Goal: Task Accomplishment & Management: Manage account settings

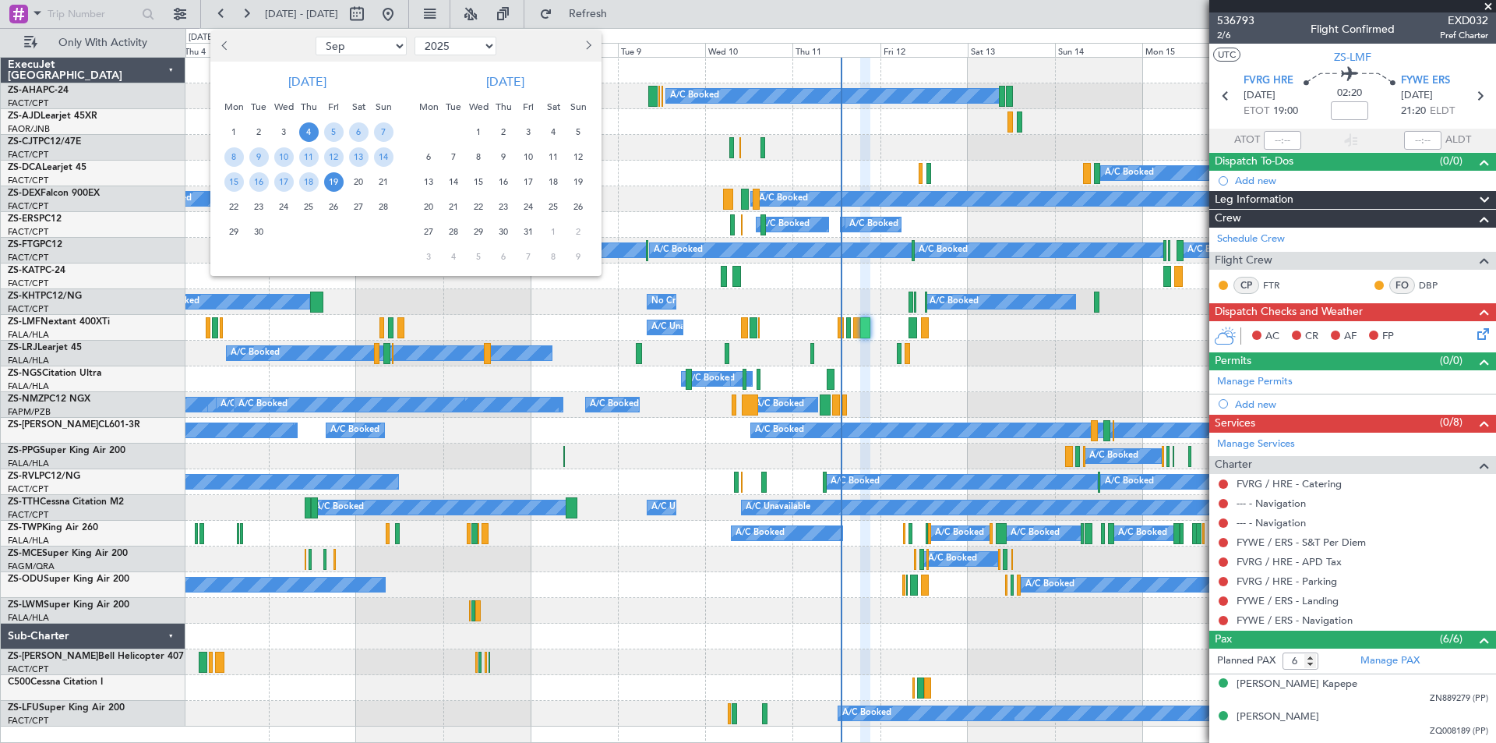
select select "9"
select select "2025"
click at [333, 184] on span "19" at bounding box center [333, 181] width 19 height 19
drag, startPoint x: 255, startPoint y: 206, endPoint x: 538, endPoint y: 323, distance: 305.7
click at [255, 206] on span "23" at bounding box center [258, 206] width 19 height 19
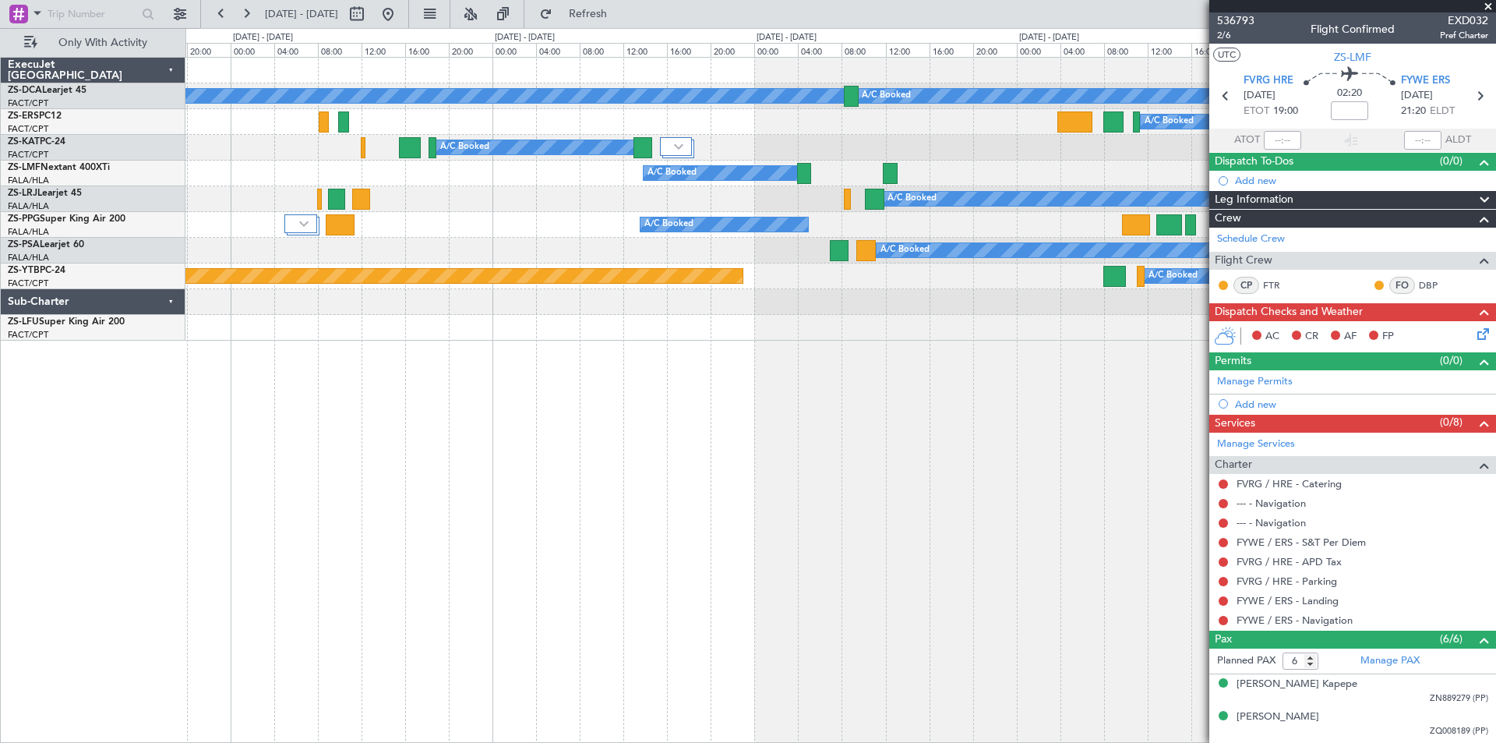
click at [754, 366] on div "A/C Booked A/C Booked A/C Booked A/C Booked A/C Booked A/C Unavailable A/C Unav…" at bounding box center [840, 400] width 1311 height 686
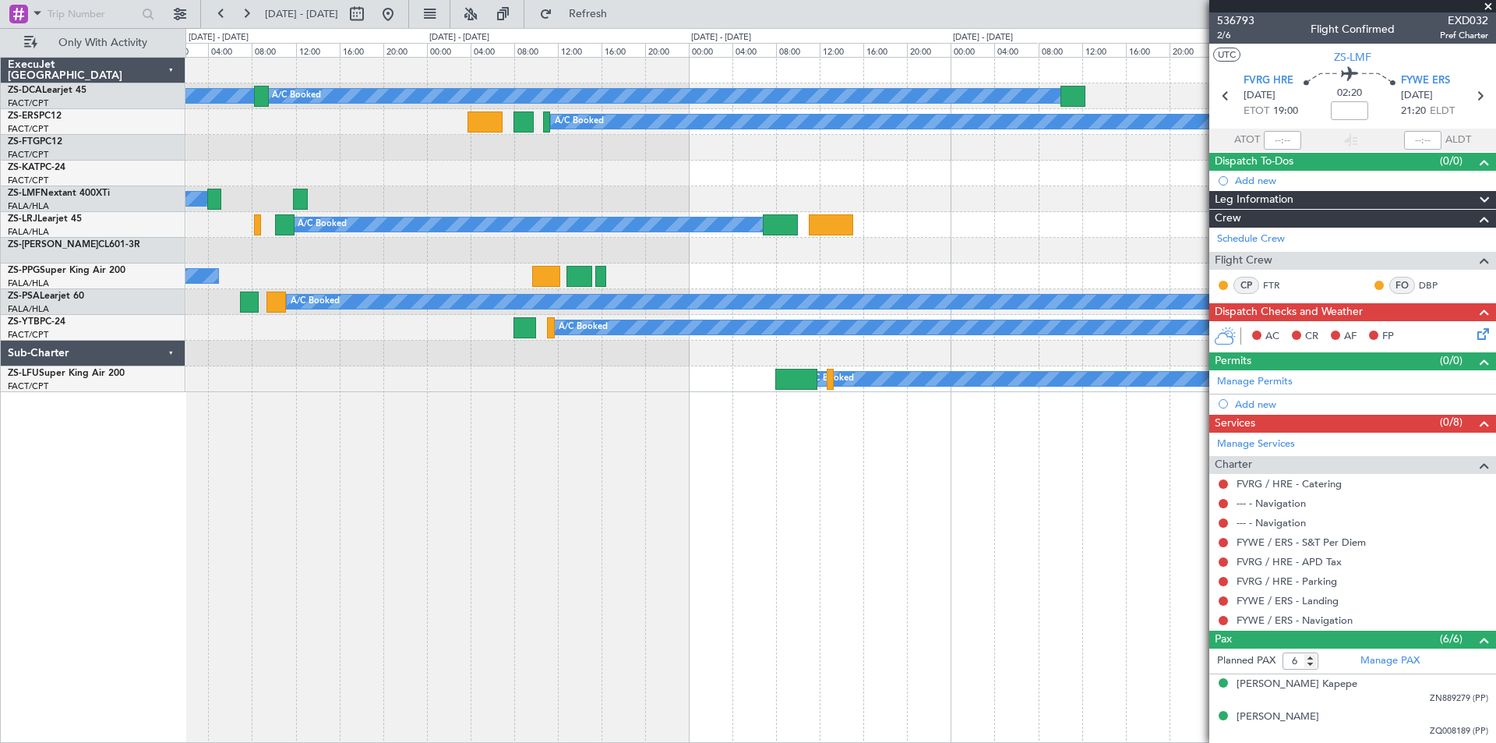
click at [548, 464] on div "A/C Booked A/C Booked A/C Booked A/C Booked A/C Booked A/C Booked A/C Booked A/…" at bounding box center [840, 400] width 1311 height 686
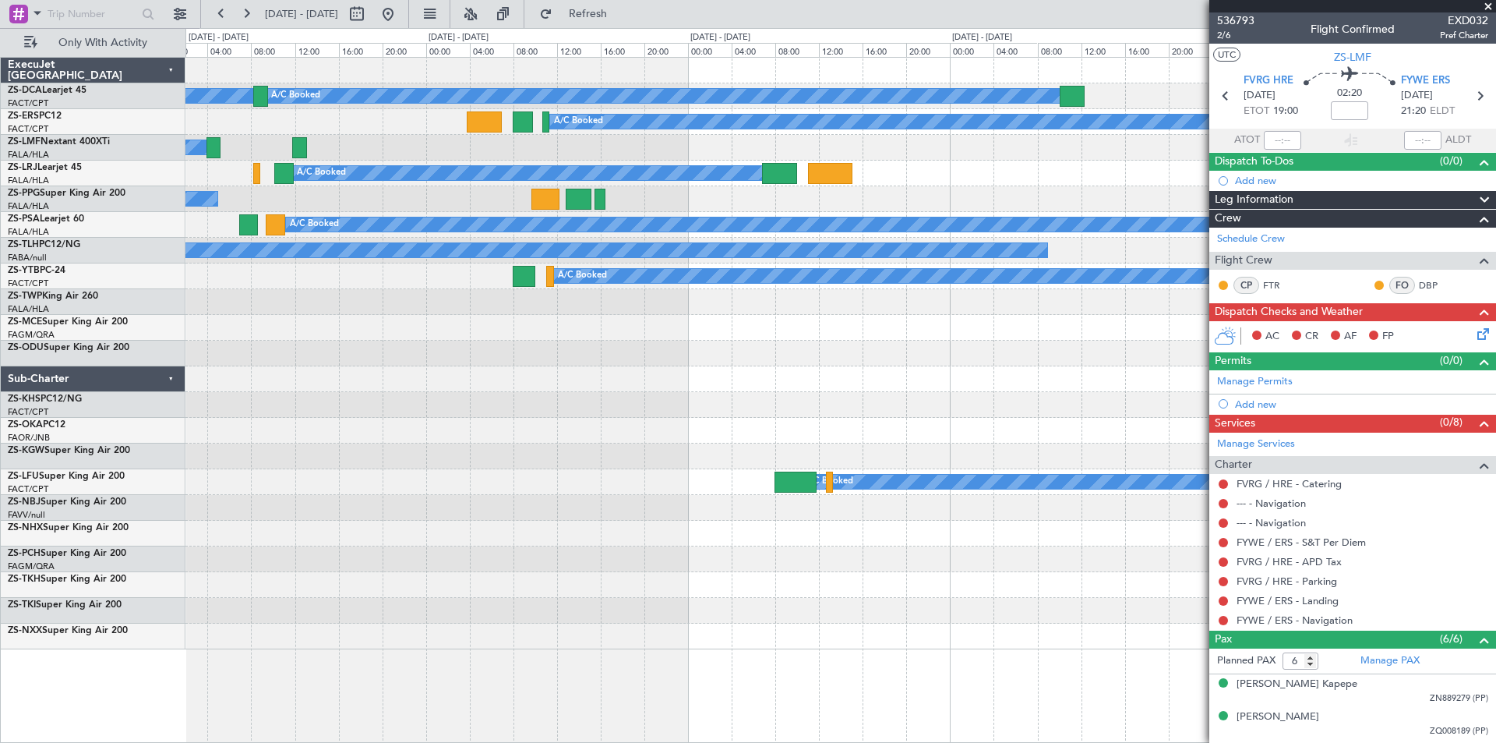
click at [1485, 4] on span at bounding box center [1488, 7] width 16 height 14
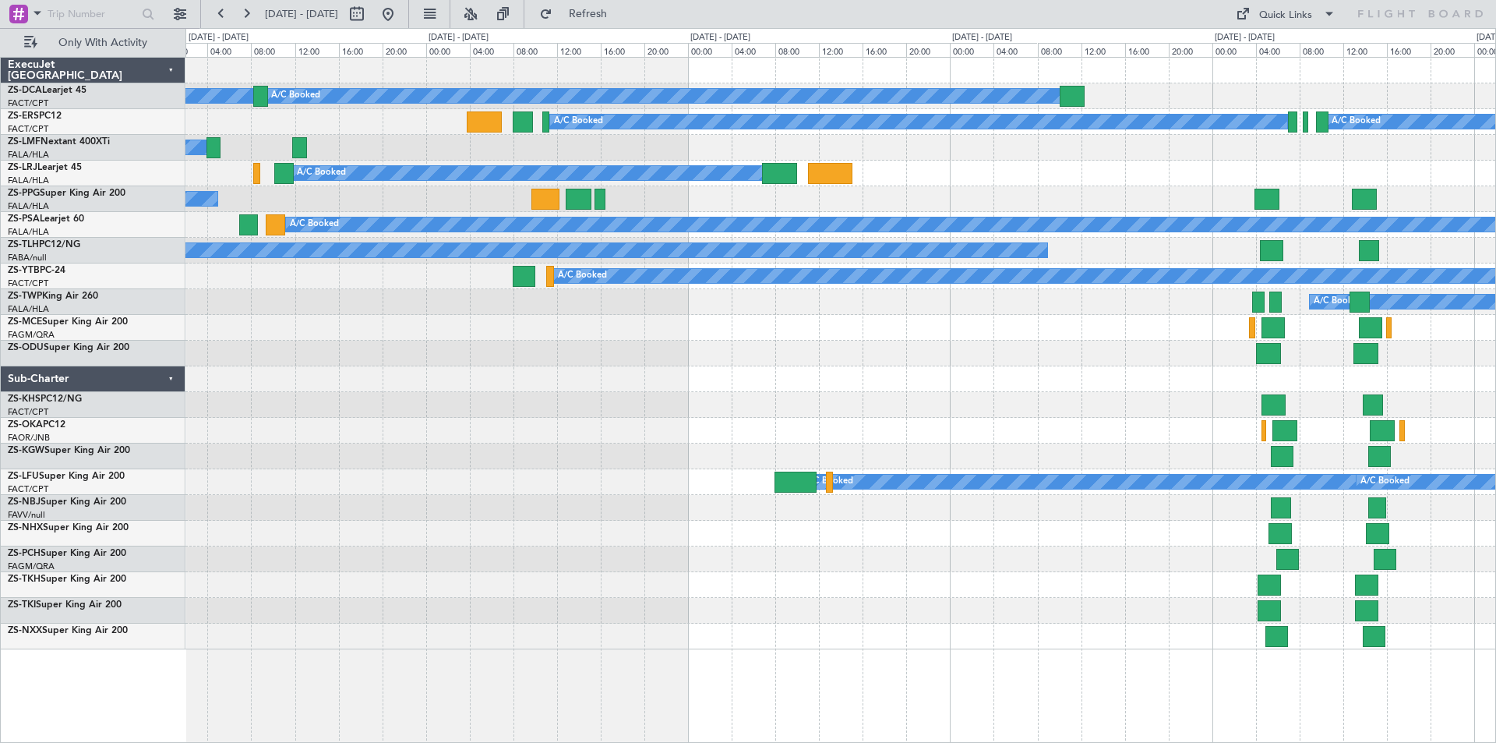
type input "0"
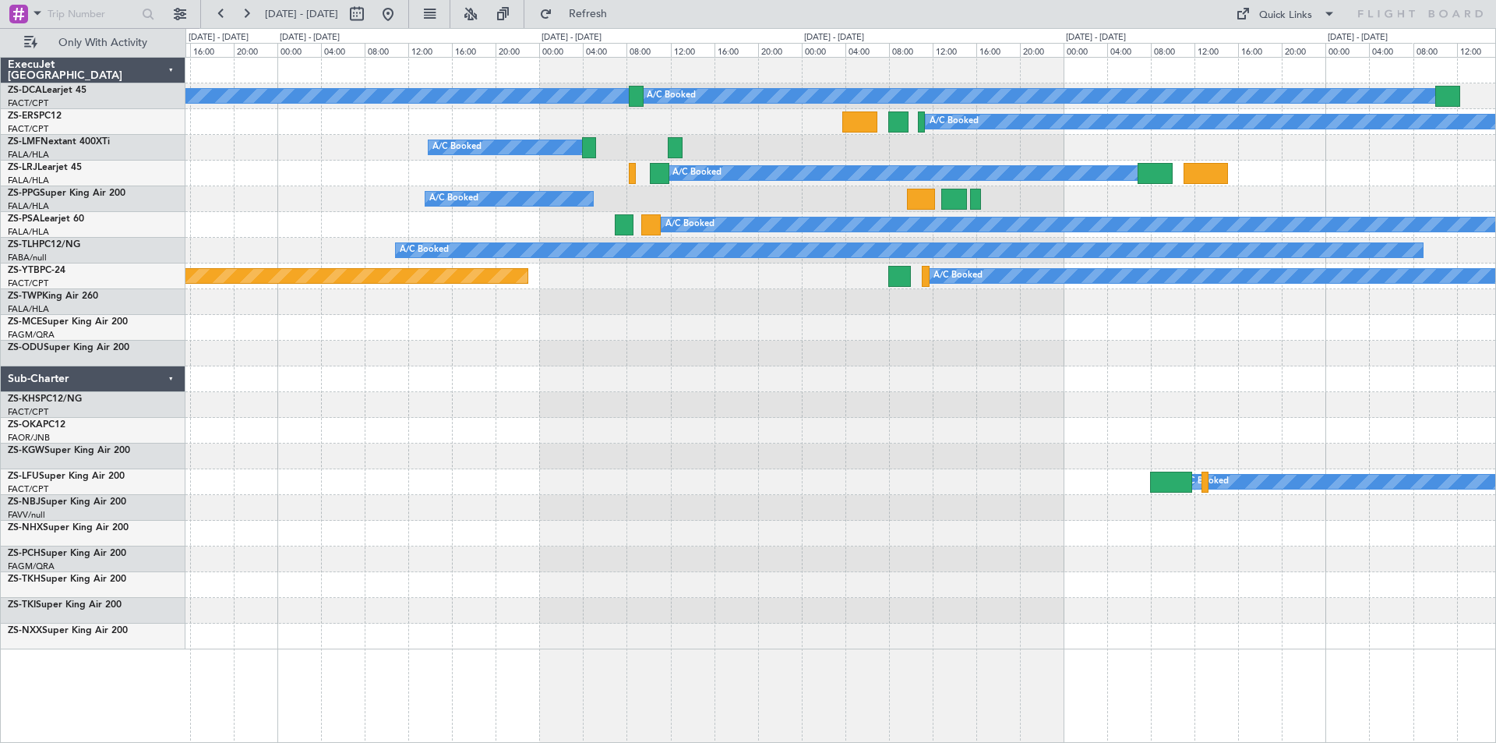
click at [614, 351] on div "A/C Booked A/C Booked A/C Booked A/C Booked A/C Booked A/C Booked A/C Booked A/…" at bounding box center [840, 353] width 1310 height 591
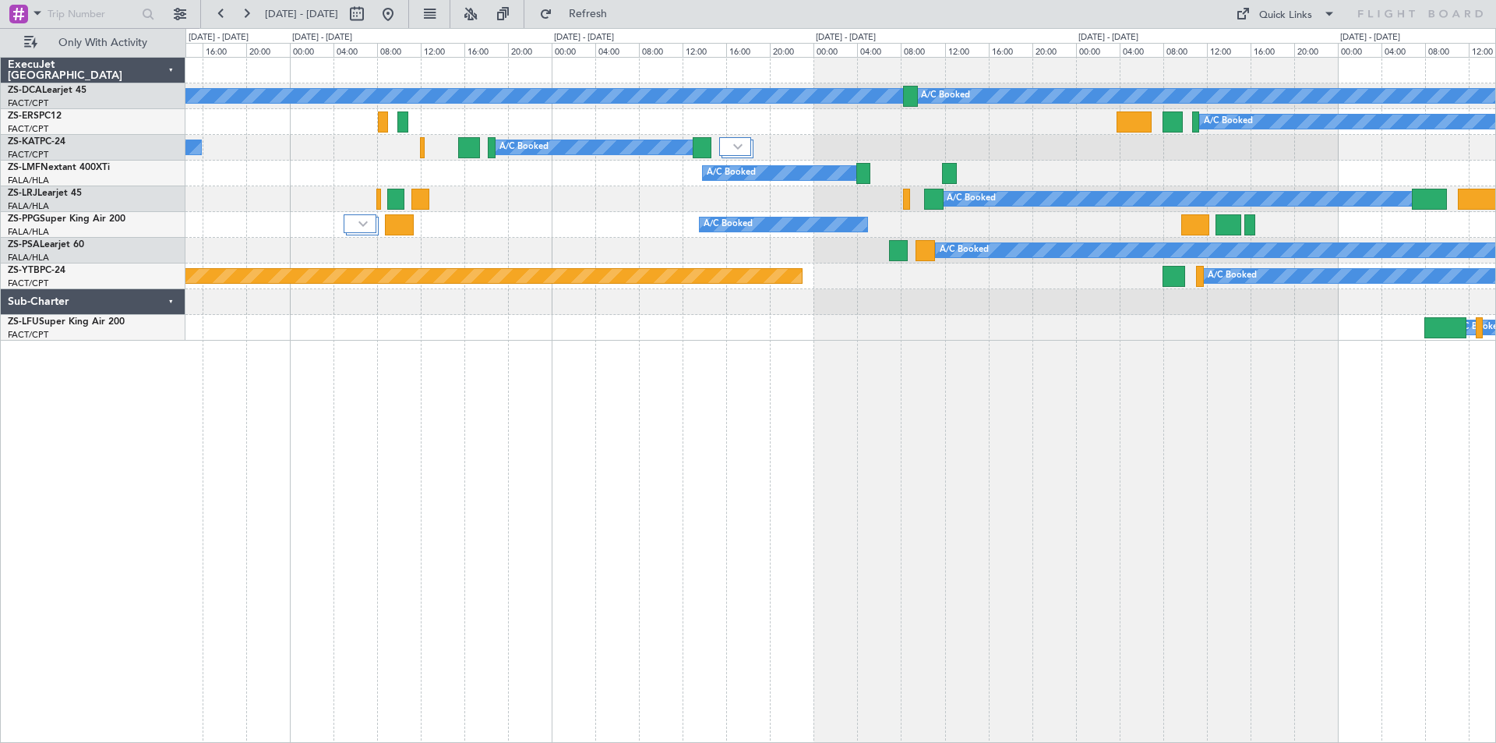
click at [800, 377] on div "A/C Booked A/C Booked A/C Booked A/C Booked A/C Booked A/C Unavailable A/C Unav…" at bounding box center [840, 400] width 1311 height 686
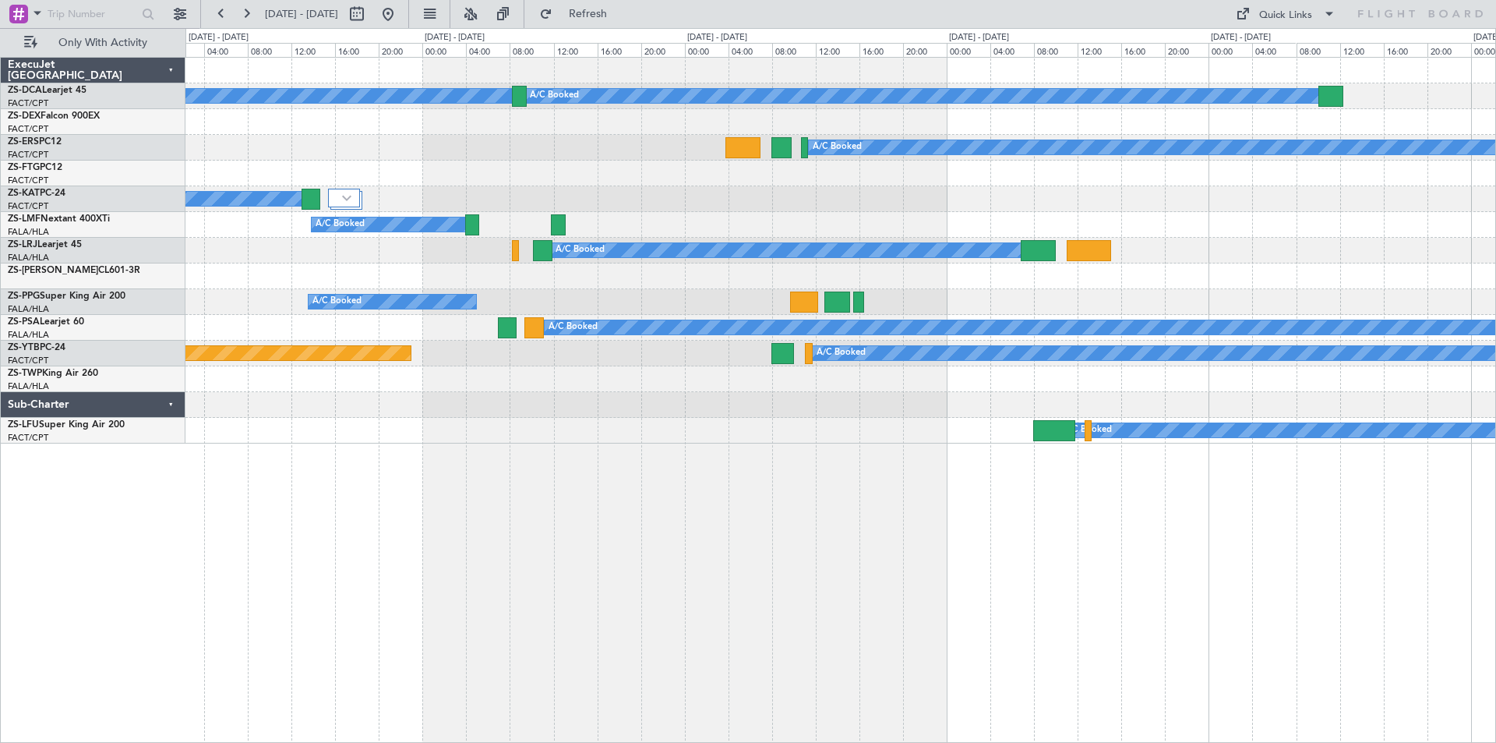
click at [1000, 298] on div "A/C Booked A/C Booked A/C Booked A/C Booked A/C Booked A/C Booked A/C Booked A/…" at bounding box center [840, 251] width 1310 height 386
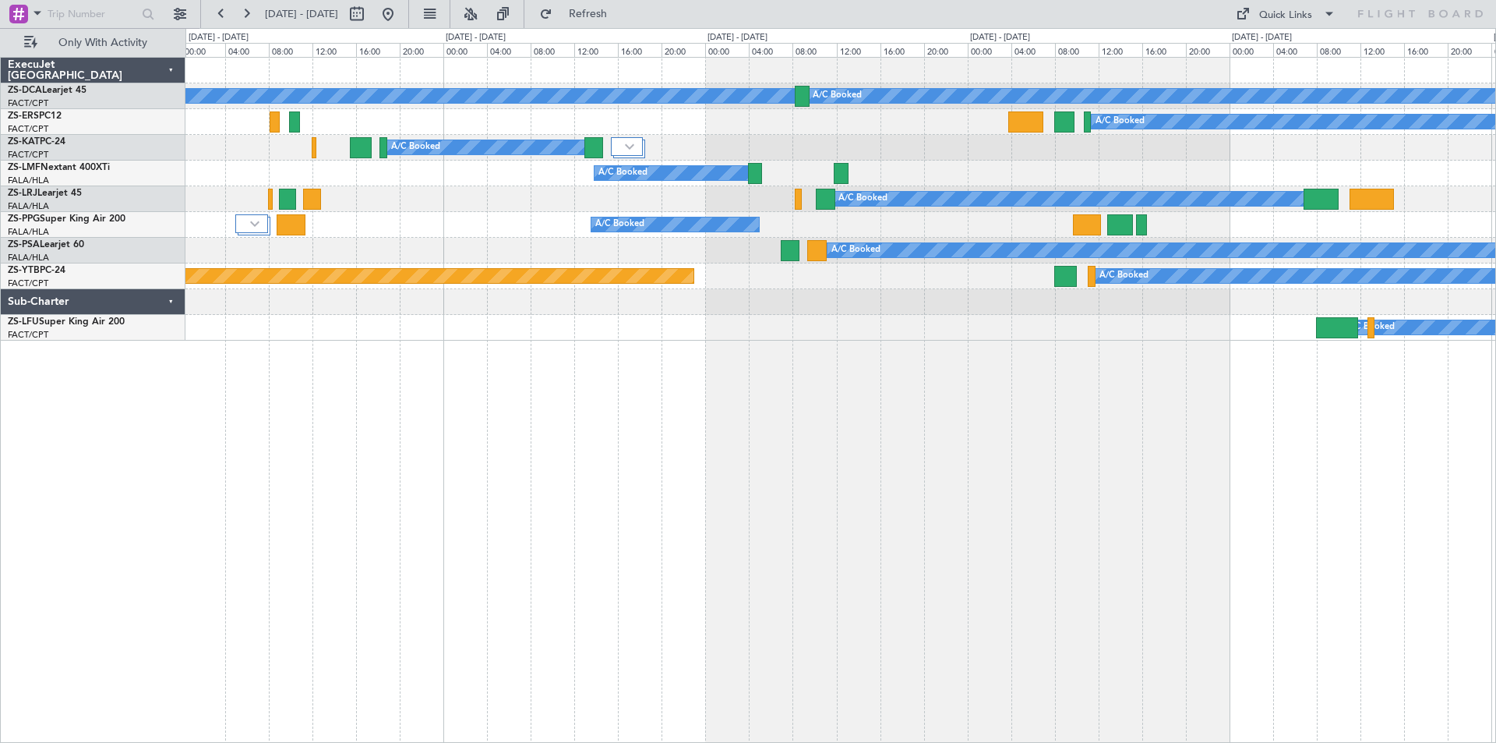
click at [672, 245] on div "A/C Booked" at bounding box center [840, 251] width 1310 height 26
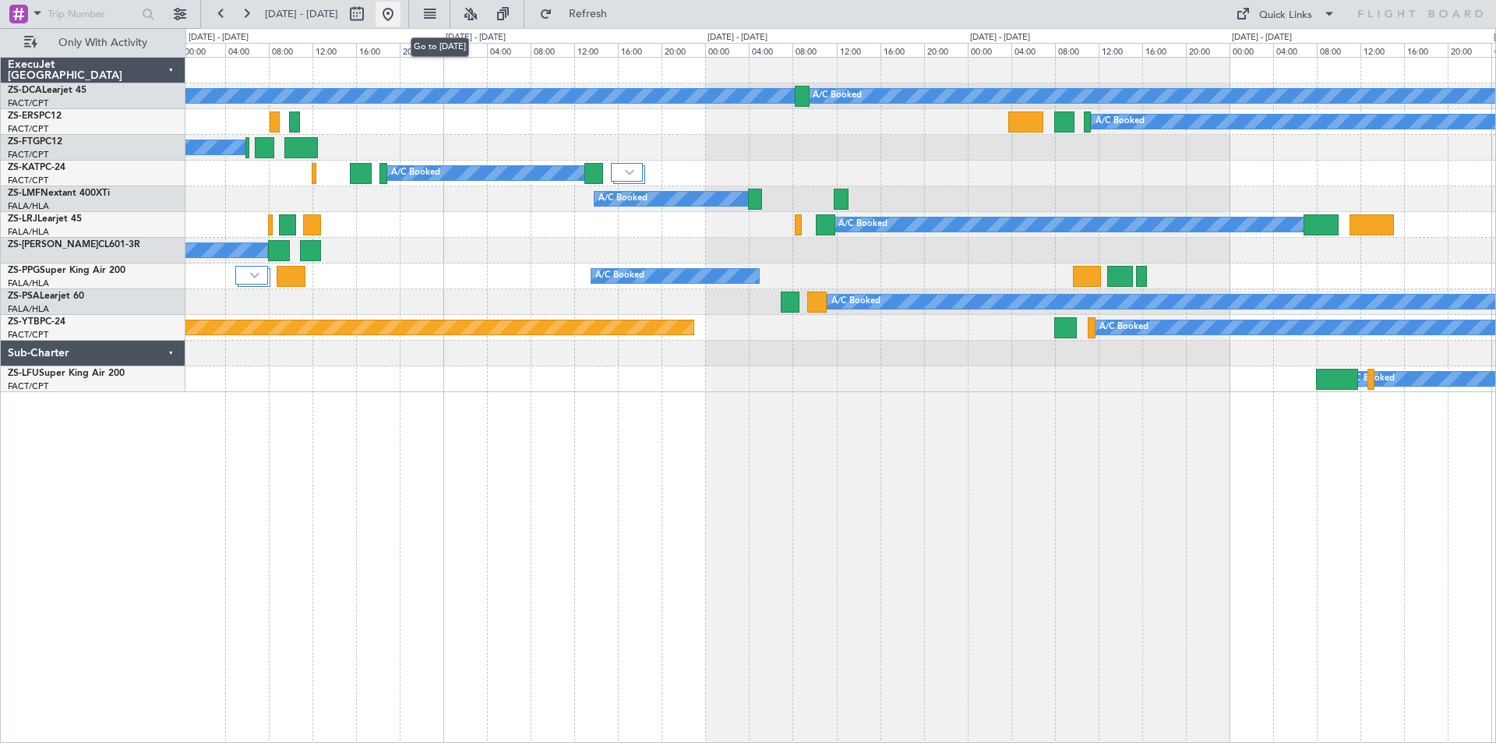
click at [400, 12] on button at bounding box center [388, 14] width 25 height 25
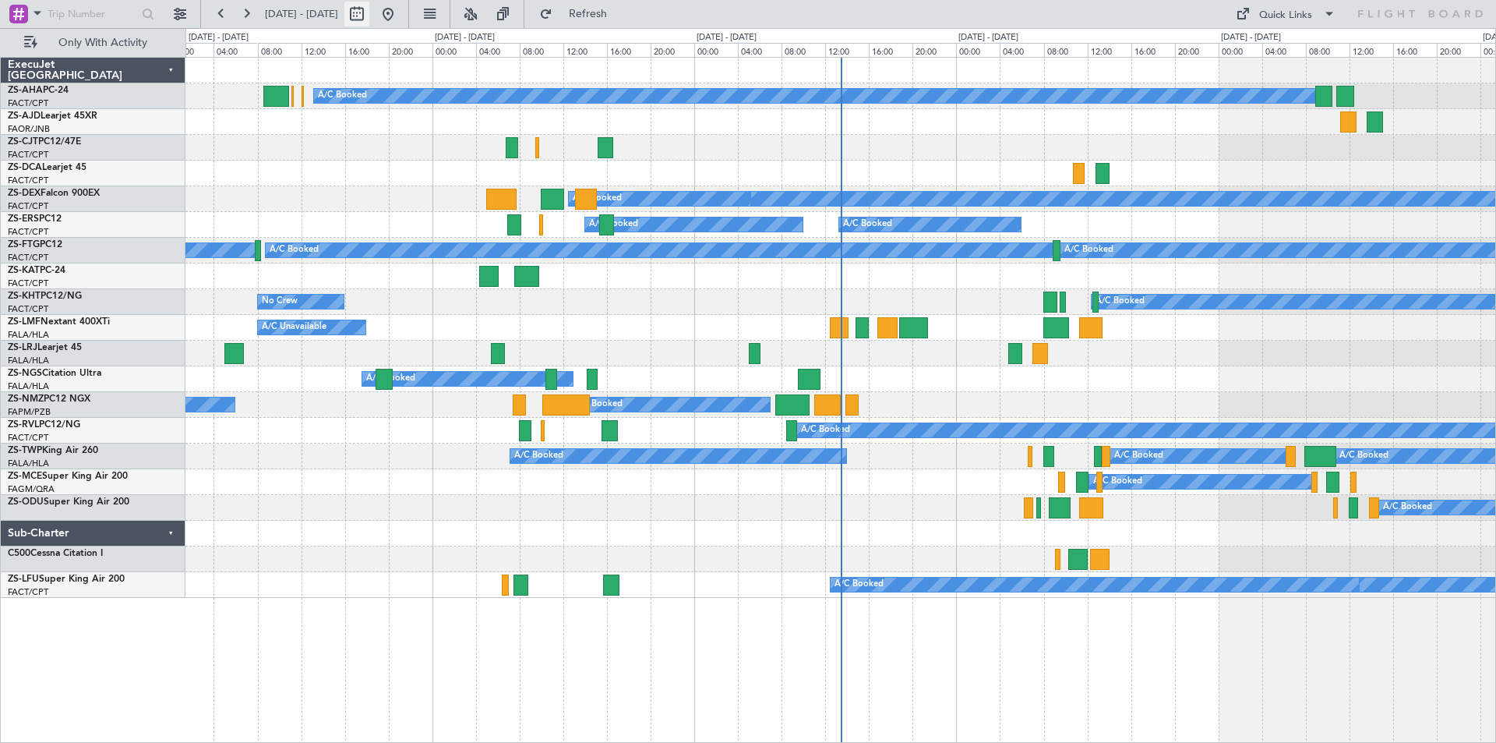
click at [369, 15] on button at bounding box center [356, 14] width 25 height 25
select select "9"
select select "2025"
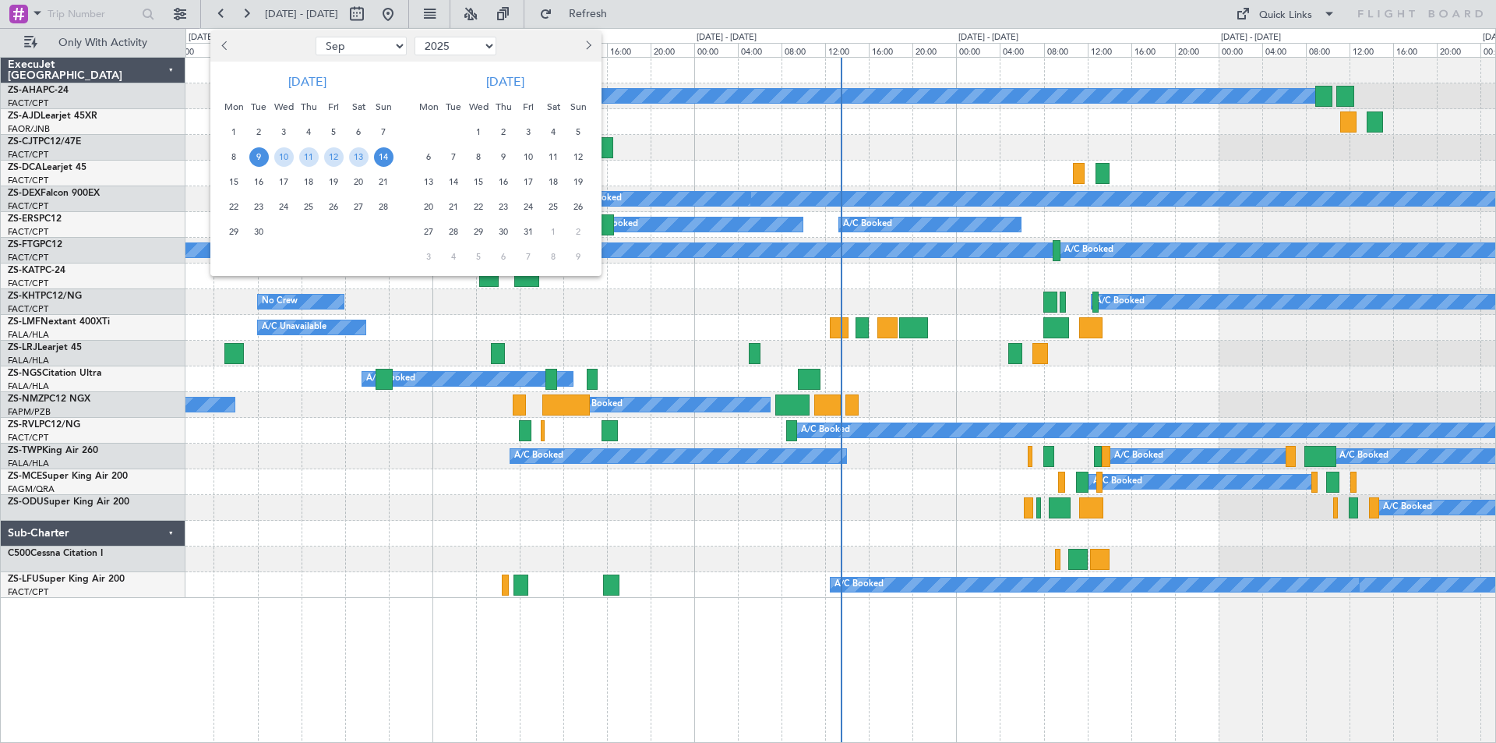
click at [334, 179] on span "19" at bounding box center [333, 181] width 19 height 19
click at [236, 210] on span "22" at bounding box center [233, 206] width 19 height 19
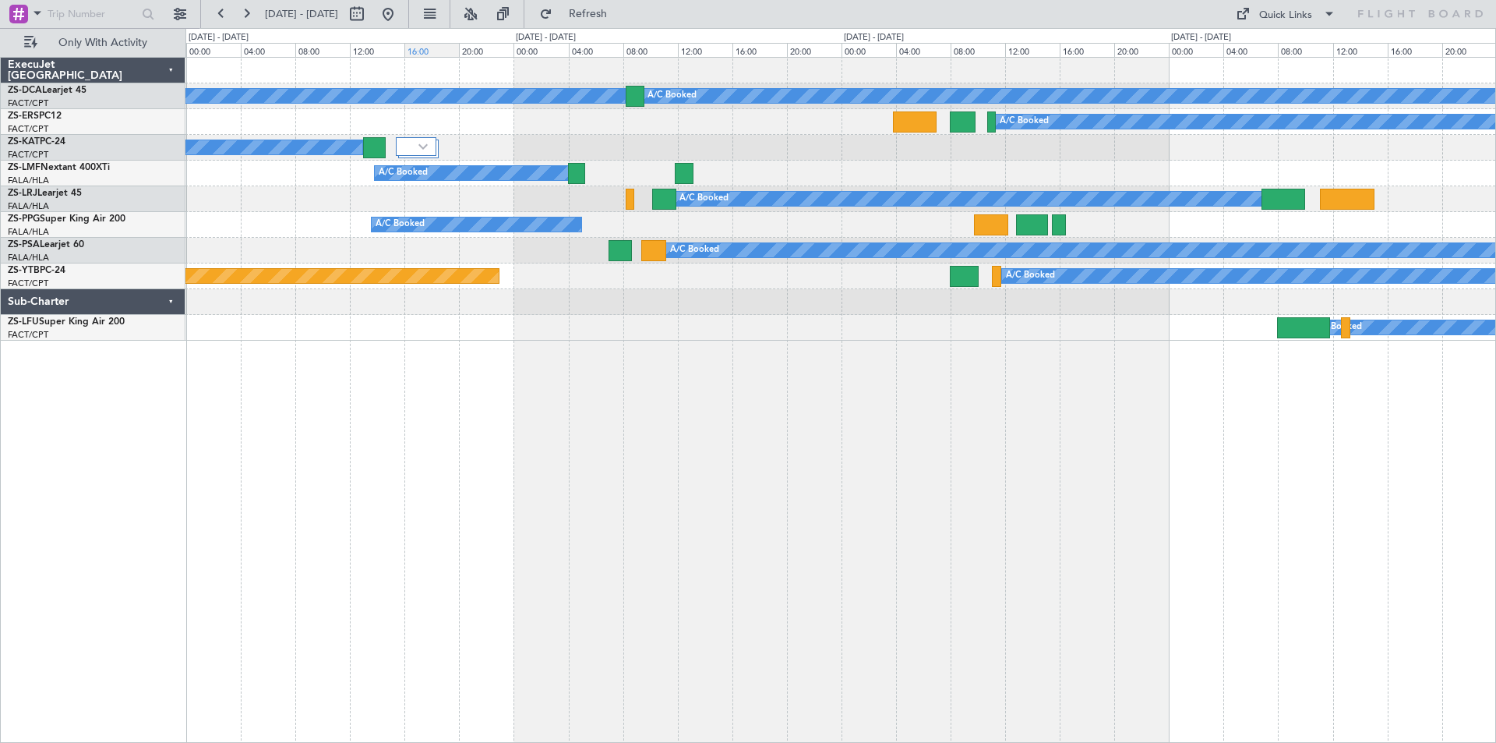
drag, startPoint x: 431, startPoint y: 19, endPoint x: 390, endPoint y: 49, distance: 50.6
click at [400, 22] on button at bounding box center [388, 14] width 25 height 25
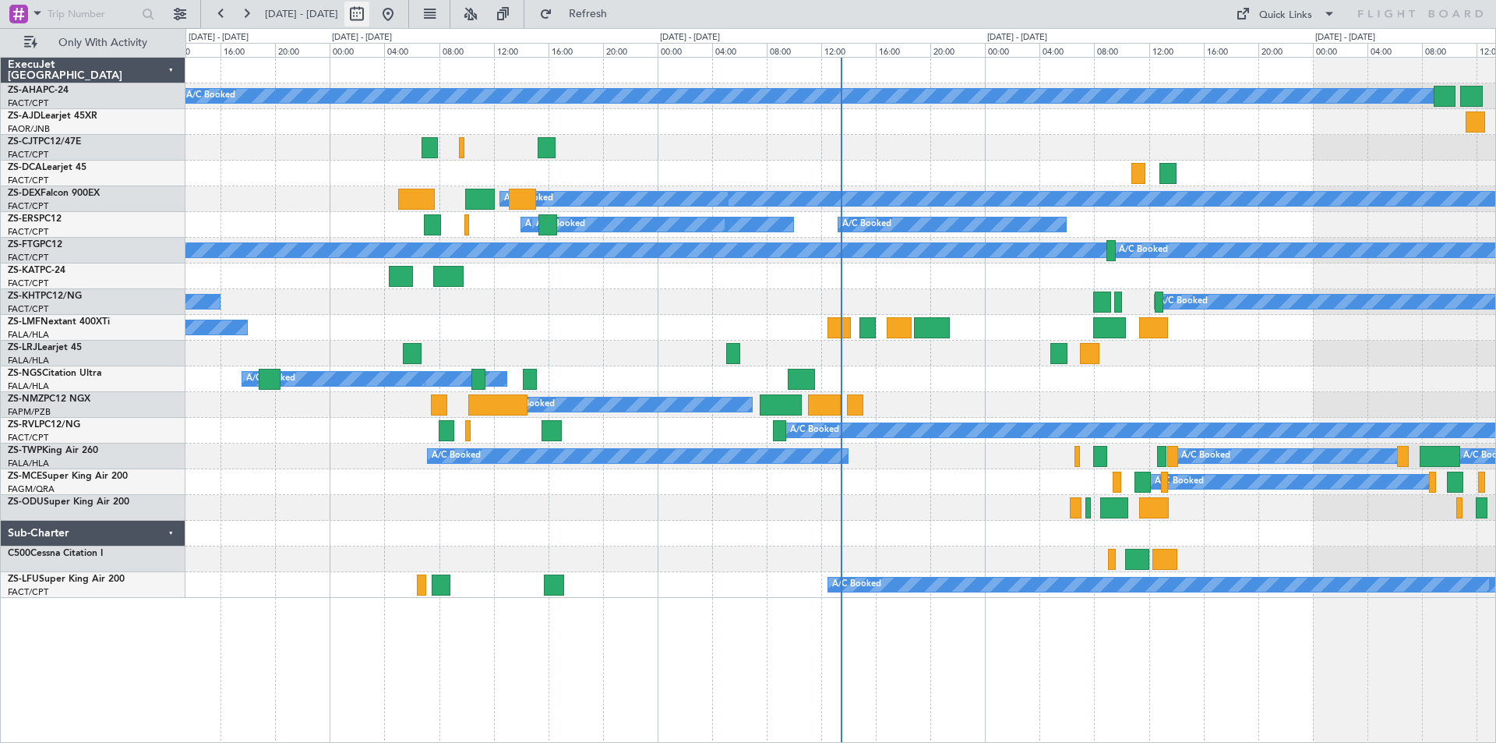
click at [369, 5] on button at bounding box center [356, 14] width 25 height 25
select select "9"
select select "2025"
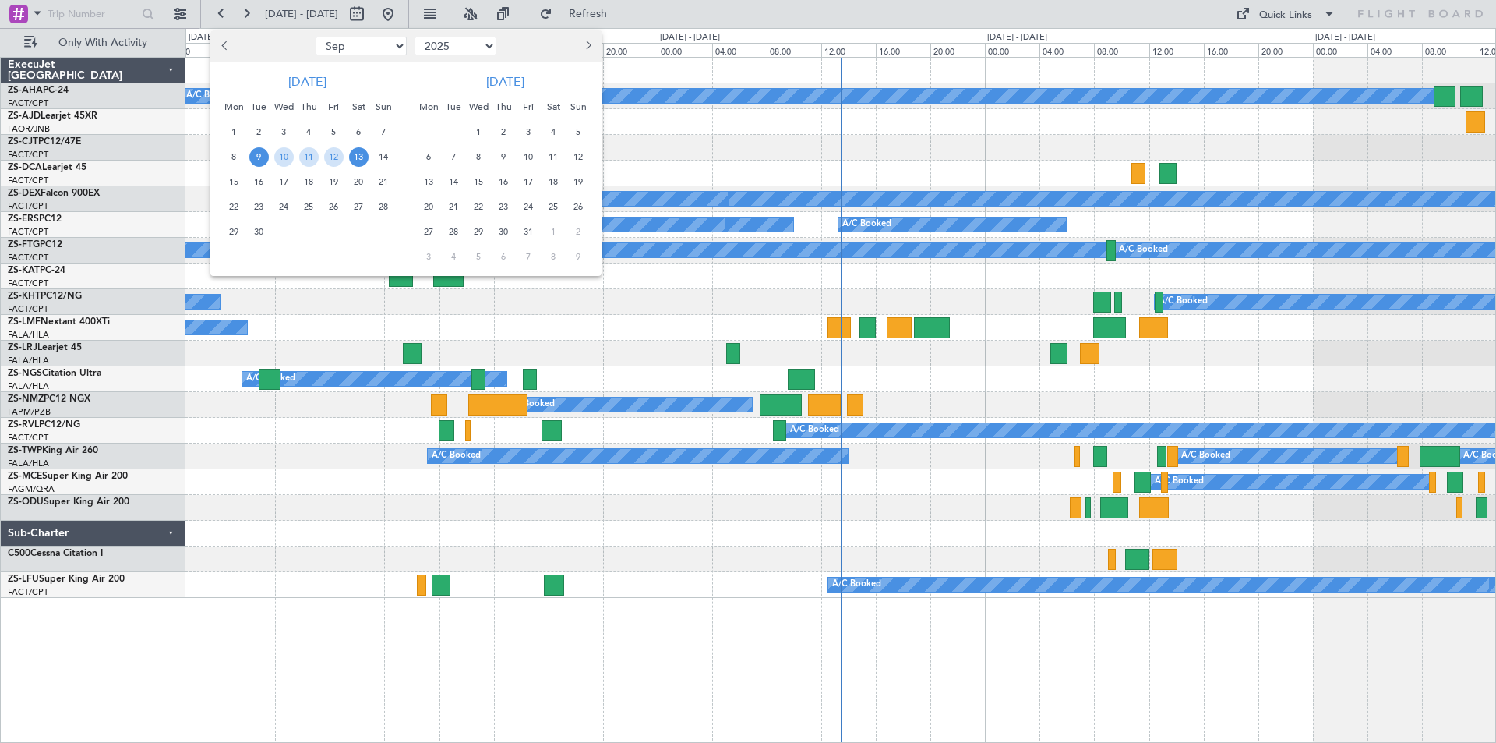
click at [330, 178] on span "19" at bounding box center [333, 181] width 19 height 19
click at [266, 204] on span "23" at bounding box center [258, 206] width 19 height 19
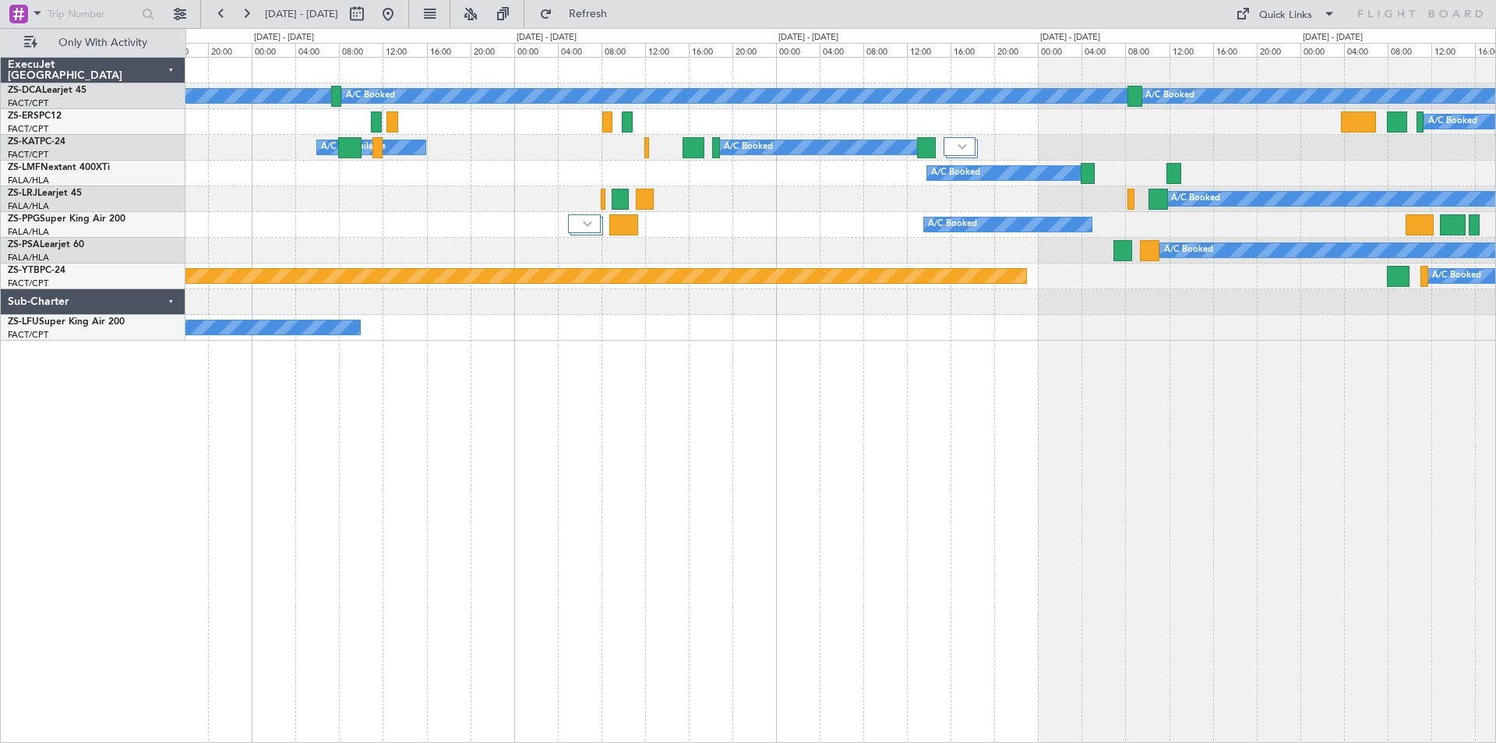
click at [865, 297] on div "A/C Booked A/C Booked A/C Booked A/C Booked A/C Booked A/C Unavailable A/C Unav…" at bounding box center [840, 199] width 1310 height 283
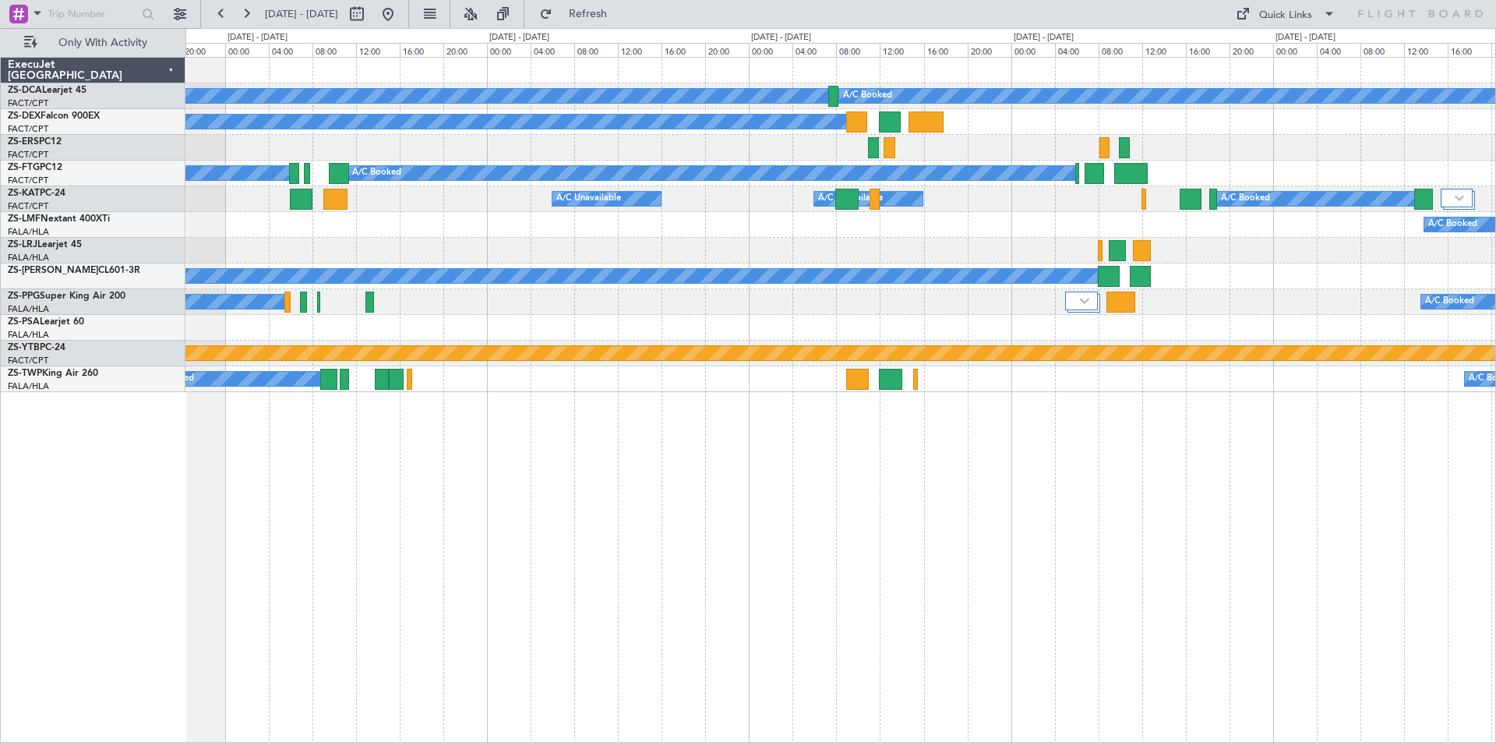
click at [882, 265] on div "A/C Booked A/C Booked A/C Booked A/C Booked A/C Booked A/C Booked A/C Booked A/…" at bounding box center [840, 225] width 1310 height 334
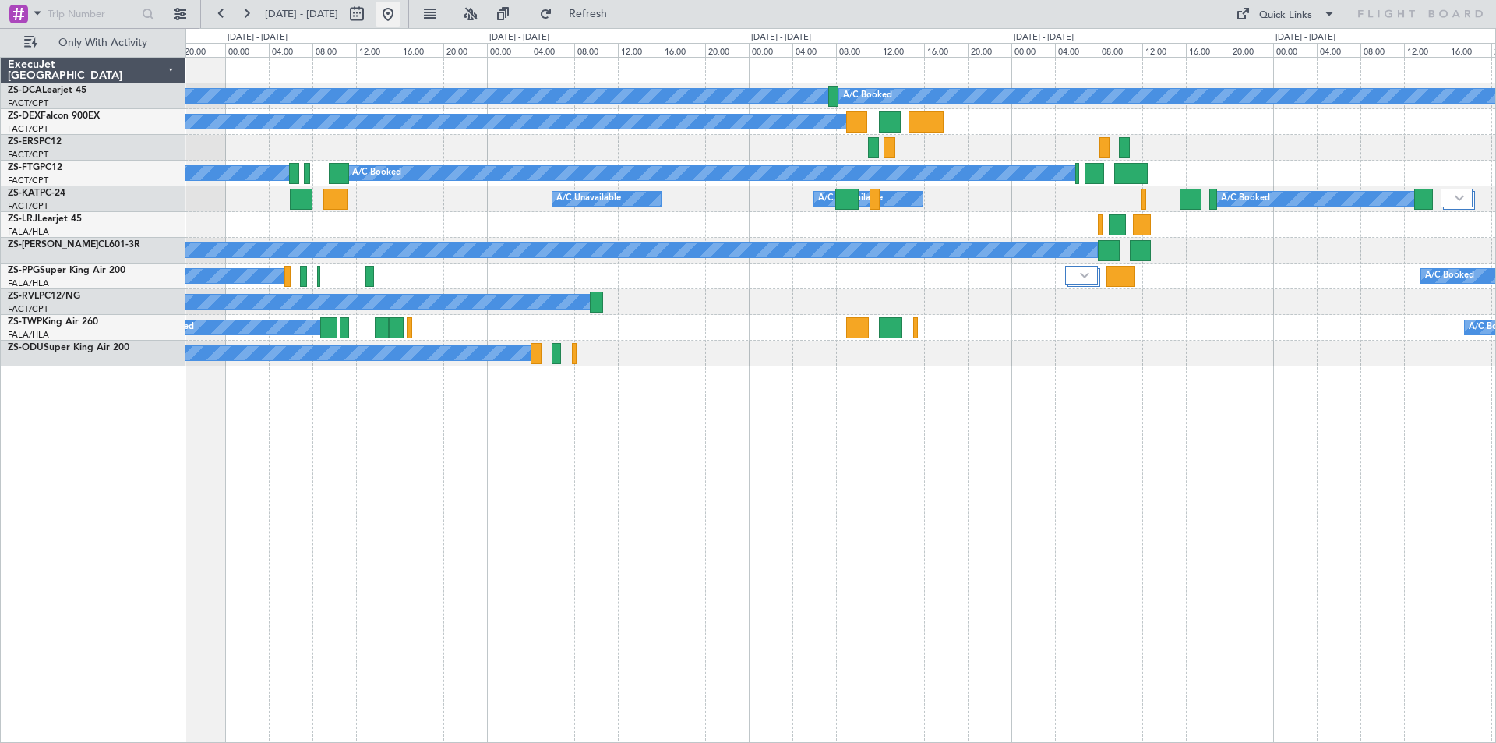
click at [400, 18] on button at bounding box center [388, 14] width 25 height 25
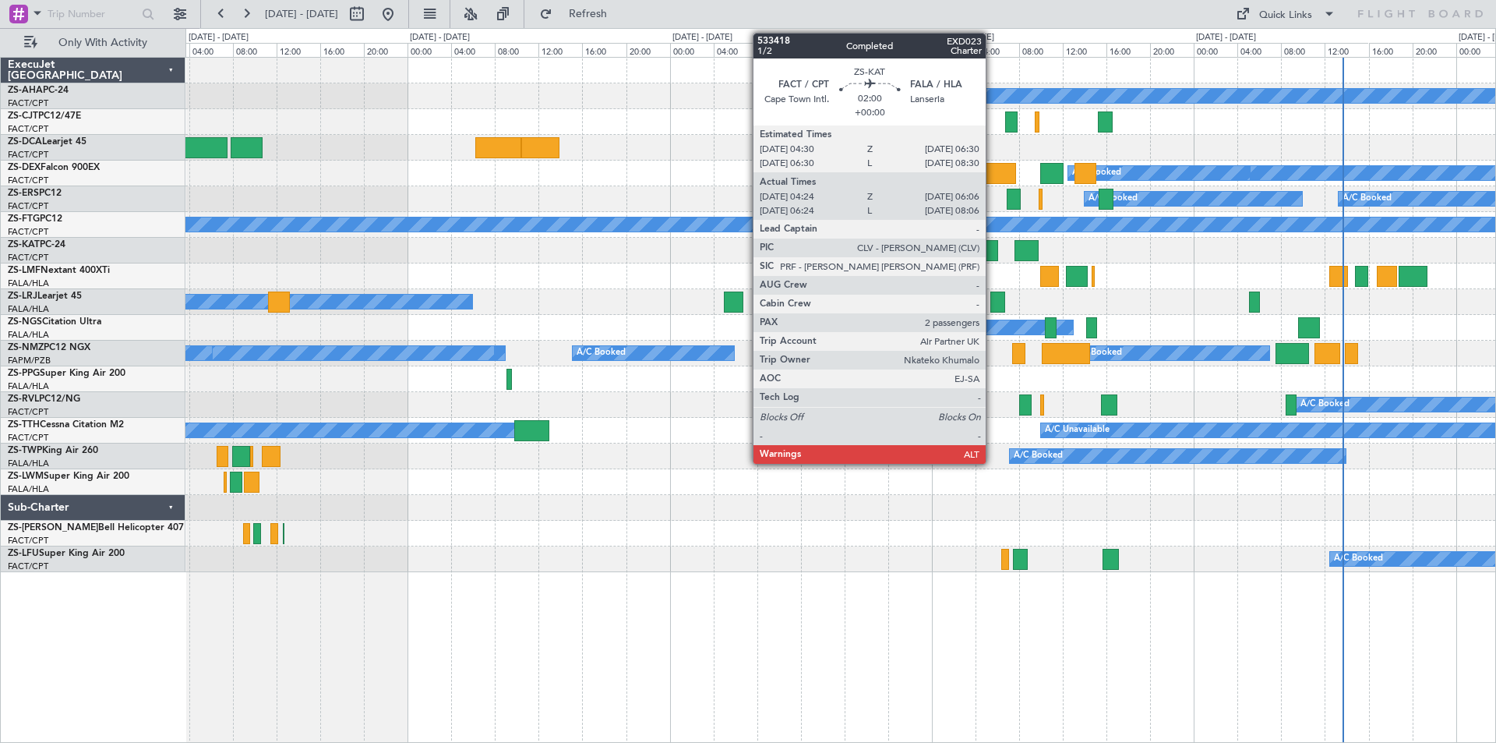
click at [993, 256] on div at bounding box center [988, 250] width 19 height 21
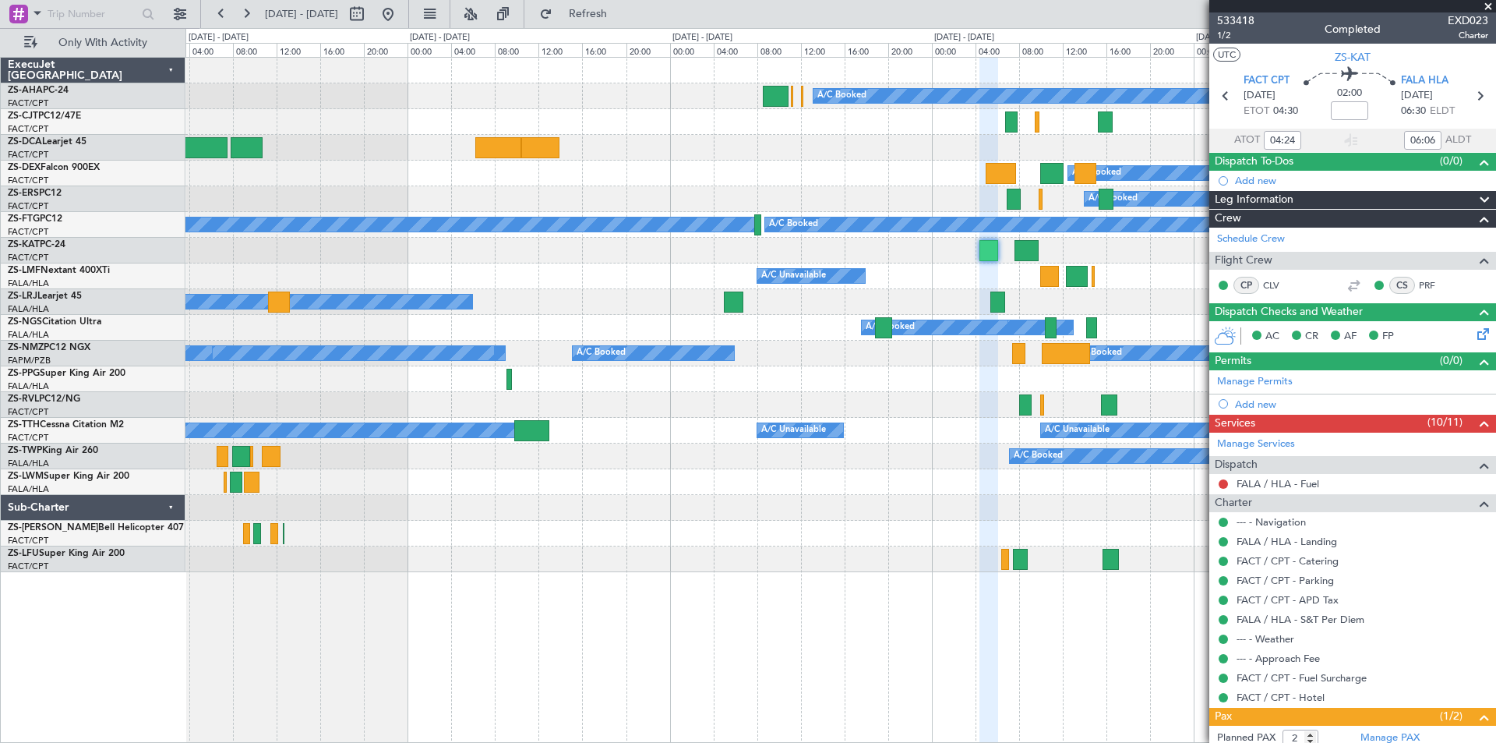
scroll to position [78, 0]
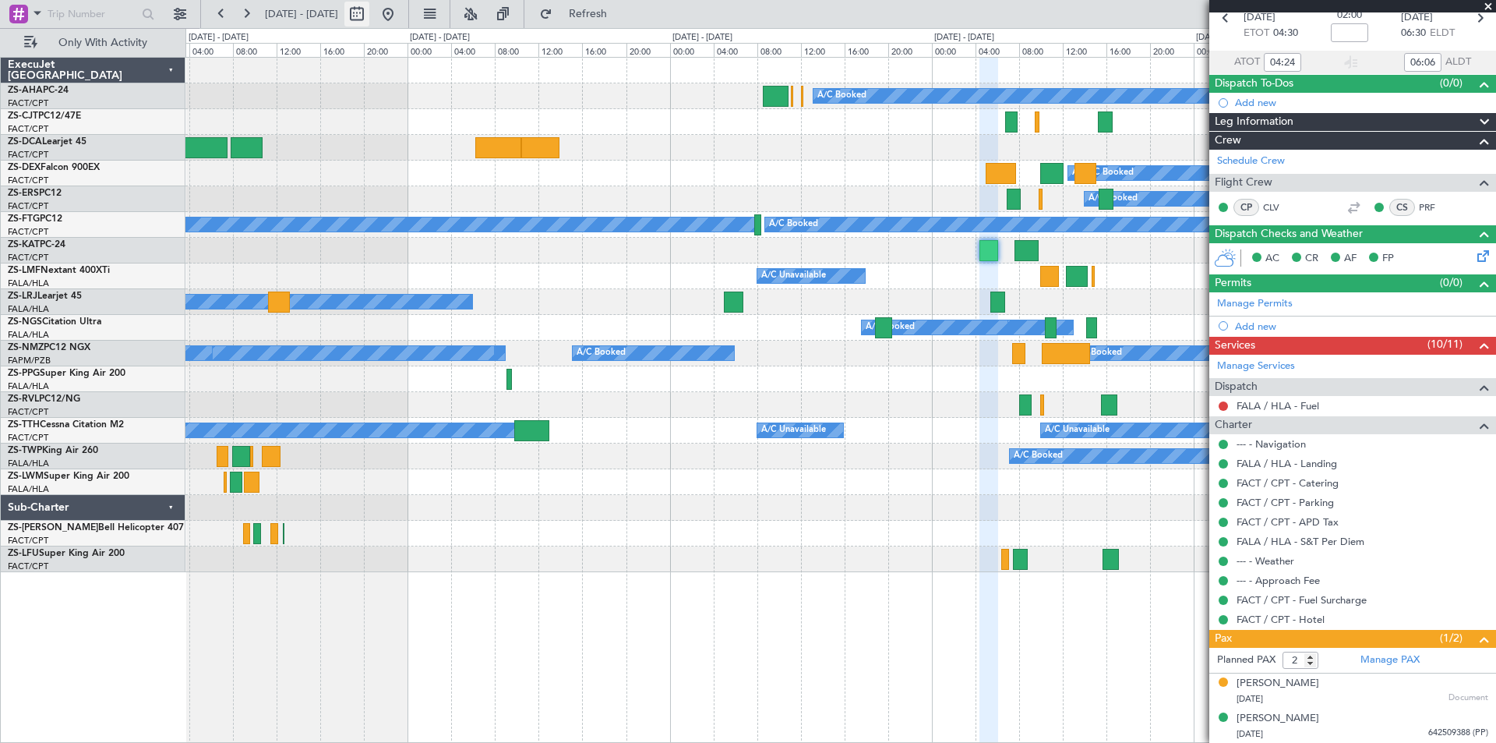
click at [369, 24] on button at bounding box center [356, 14] width 25 height 25
select select "9"
select select "2025"
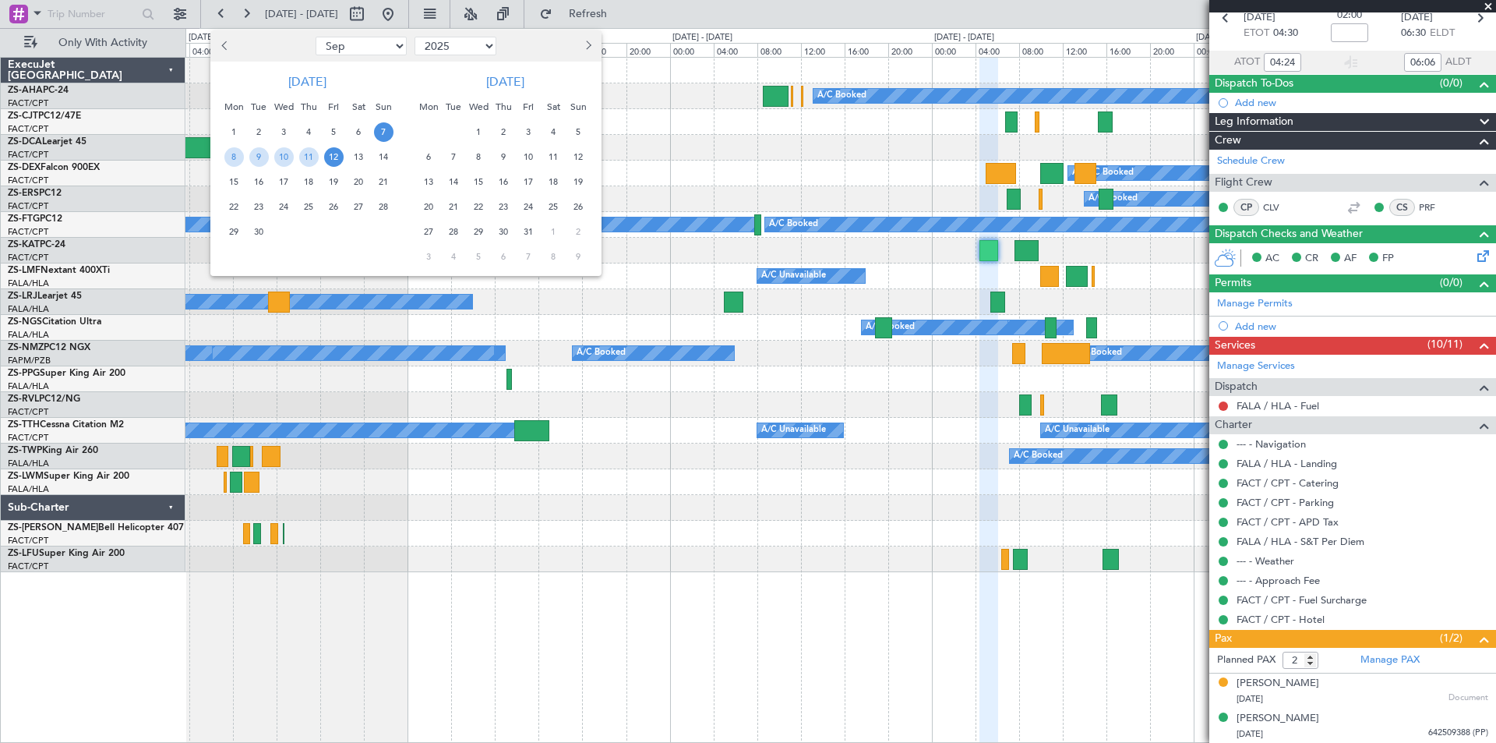
click at [357, 178] on span "20" at bounding box center [358, 181] width 19 height 19
click at [552, 130] on span "4" at bounding box center [553, 131] width 19 height 19
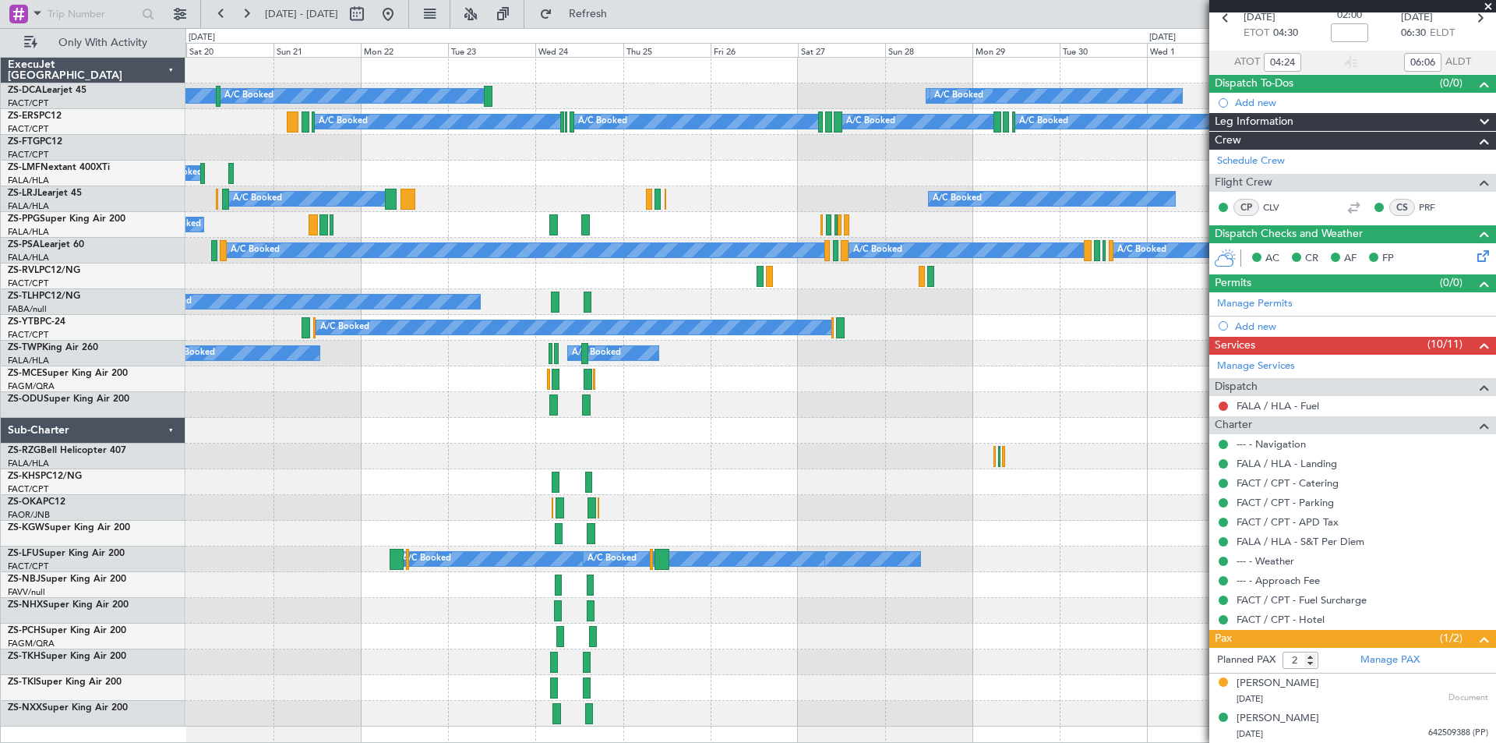
click at [1493, 5] on span at bounding box center [1488, 7] width 16 height 14
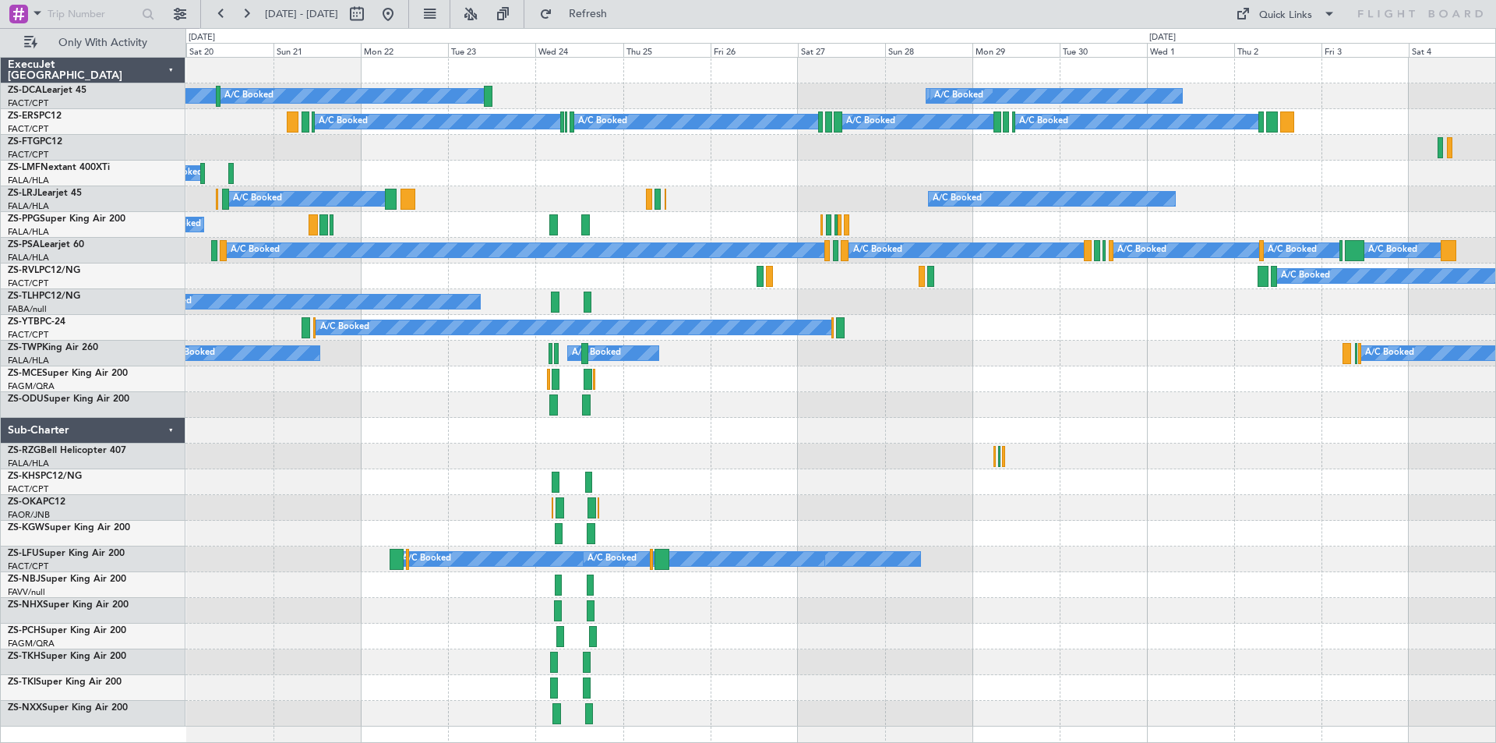
type input "0"
click at [400, 13] on button at bounding box center [388, 14] width 25 height 25
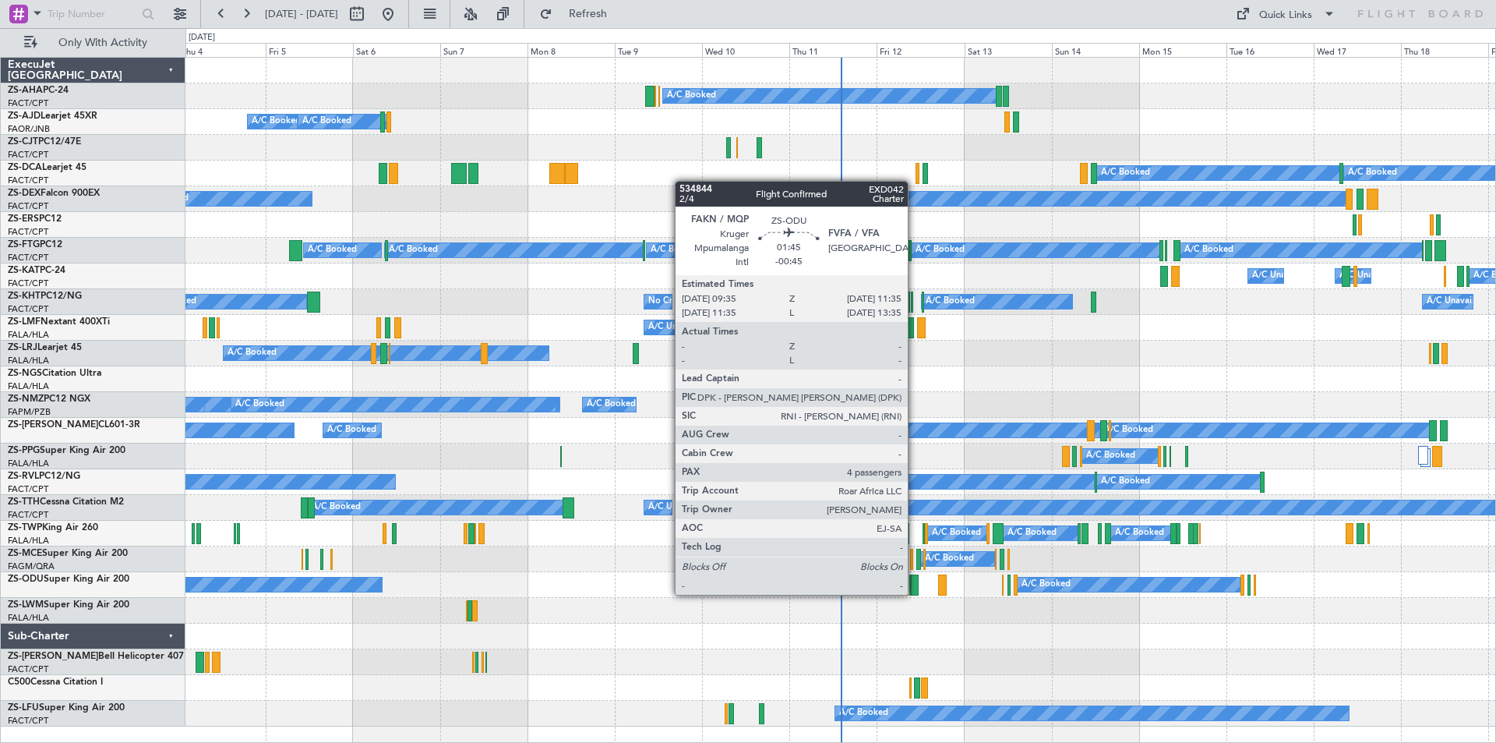
click at [915, 593] on div at bounding box center [915, 584] width 8 height 21
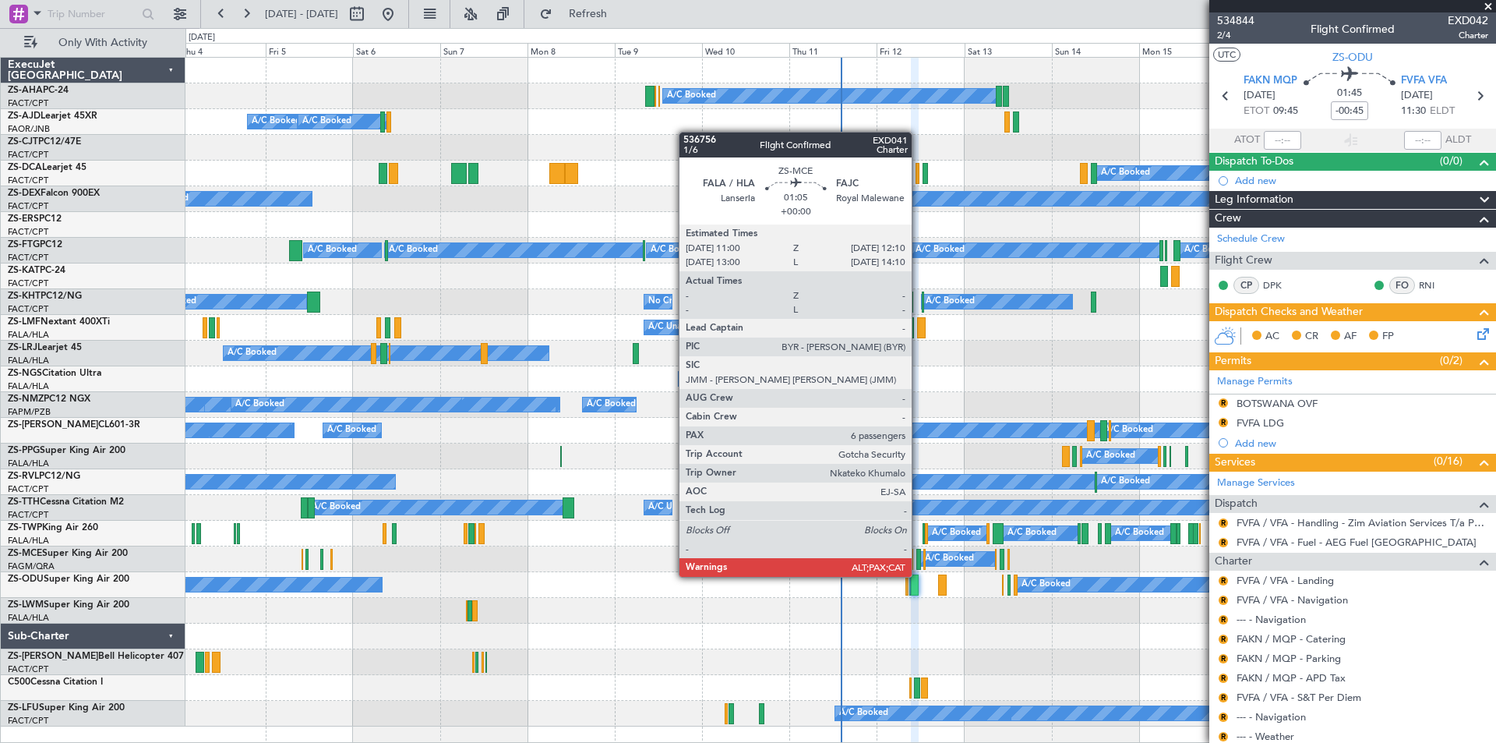
click at [919, 561] on div at bounding box center [918, 559] width 5 height 21
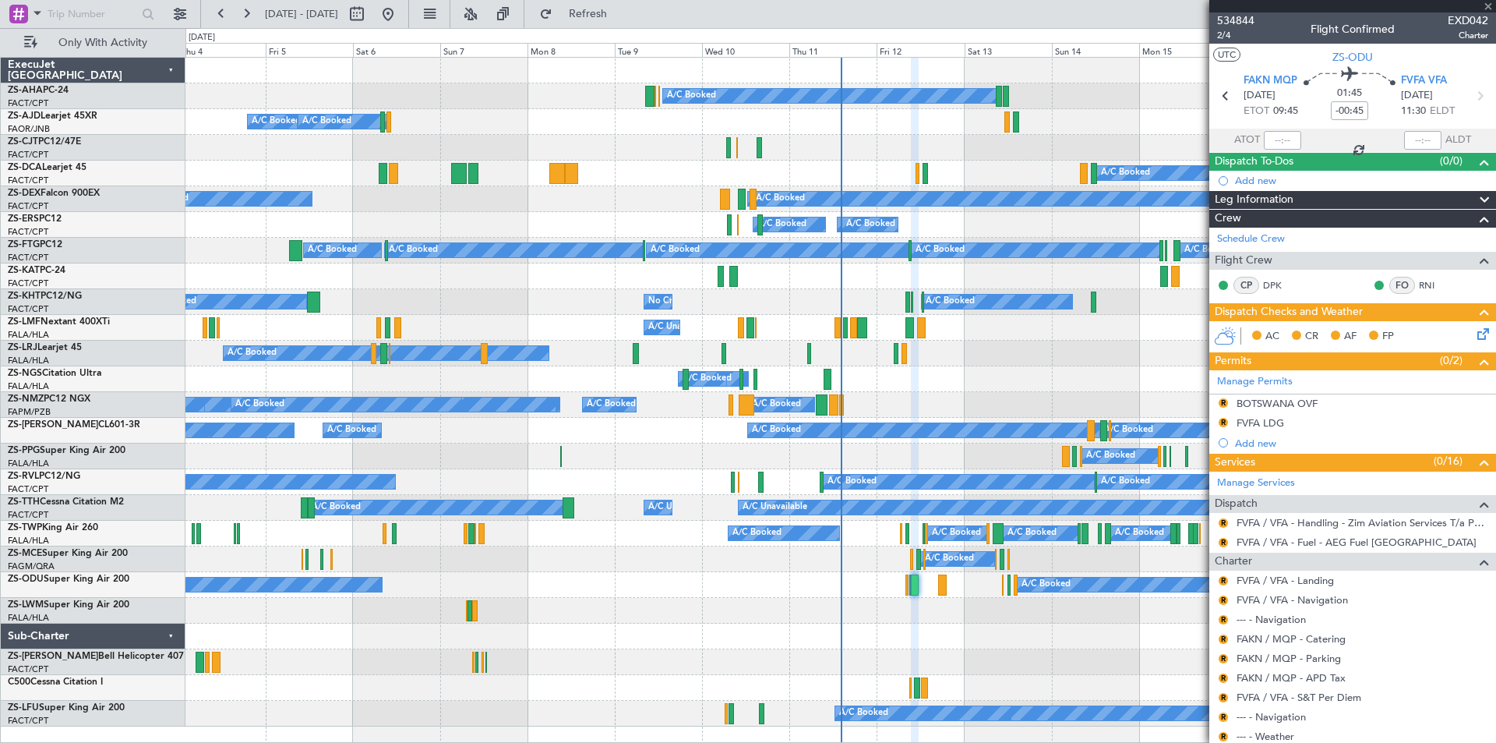
type input "6"
